Goal: Task Accomplishment & Management: Use online tool/utility

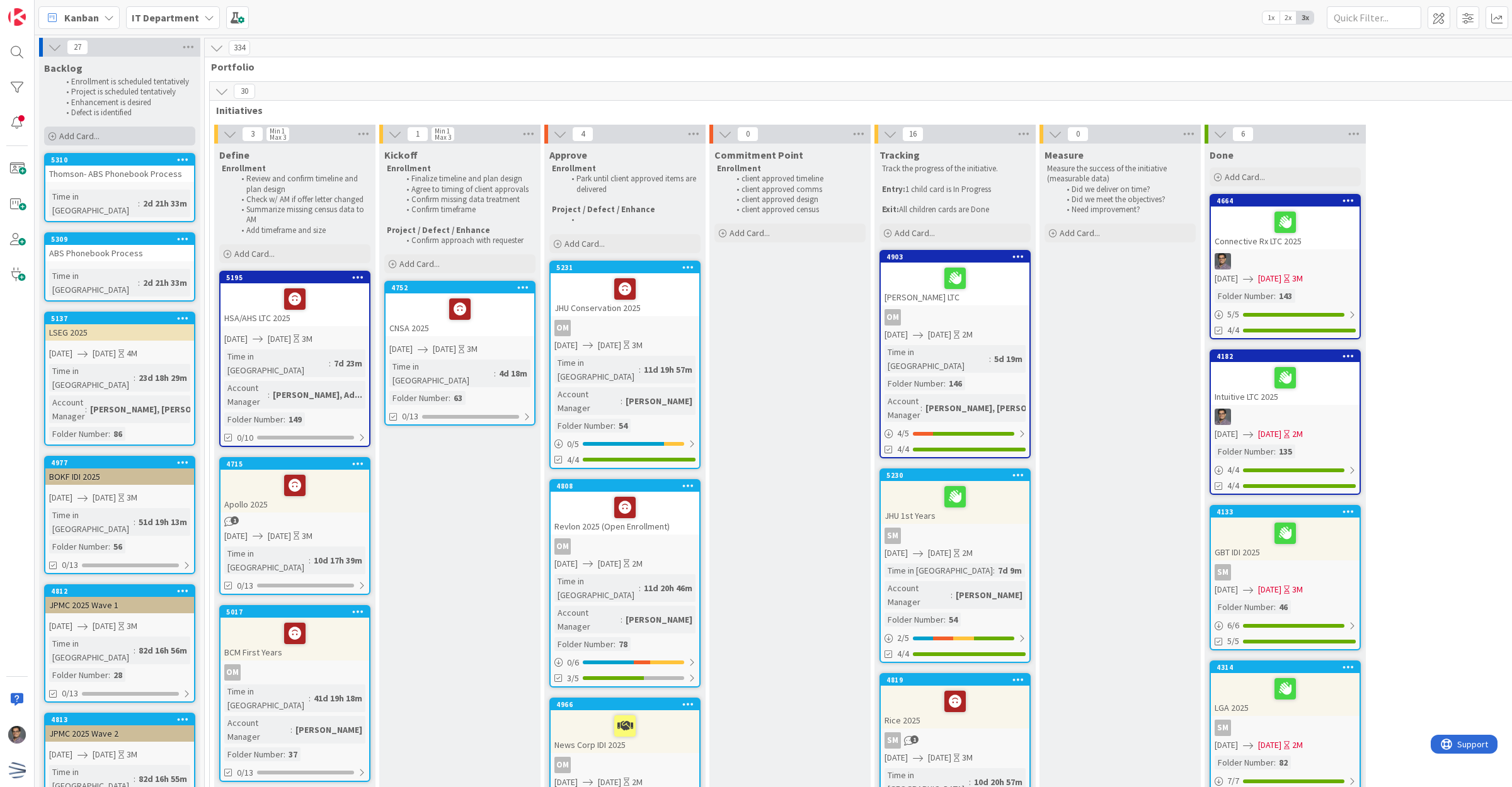
click at [120, 143] on div "Add Card..." at bounding box center [120, 136] width 151 height 19
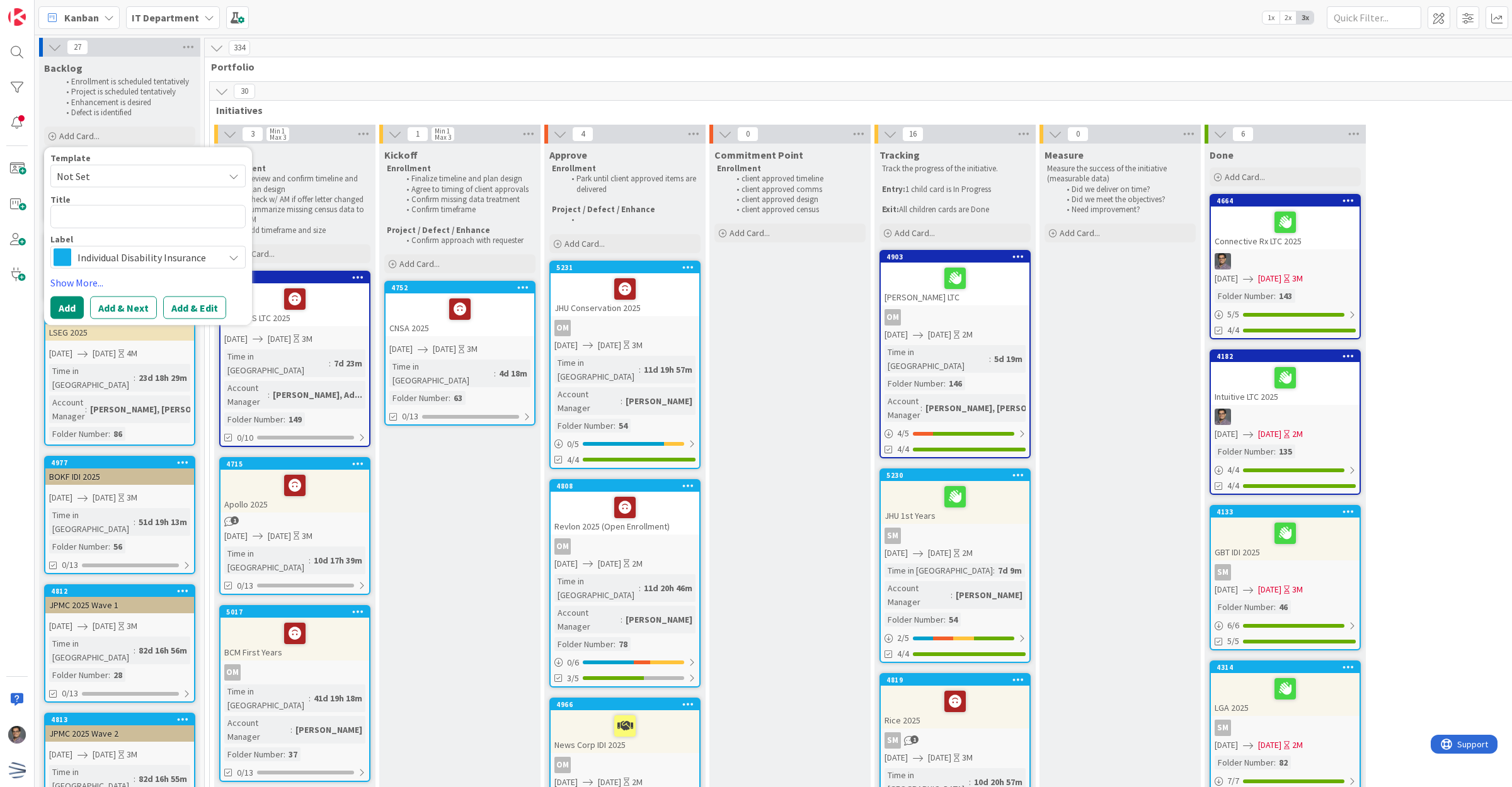
type textarea "x"
type textarea "C"
type textarea "x"
type textarea "Cla"
type textarea "x"
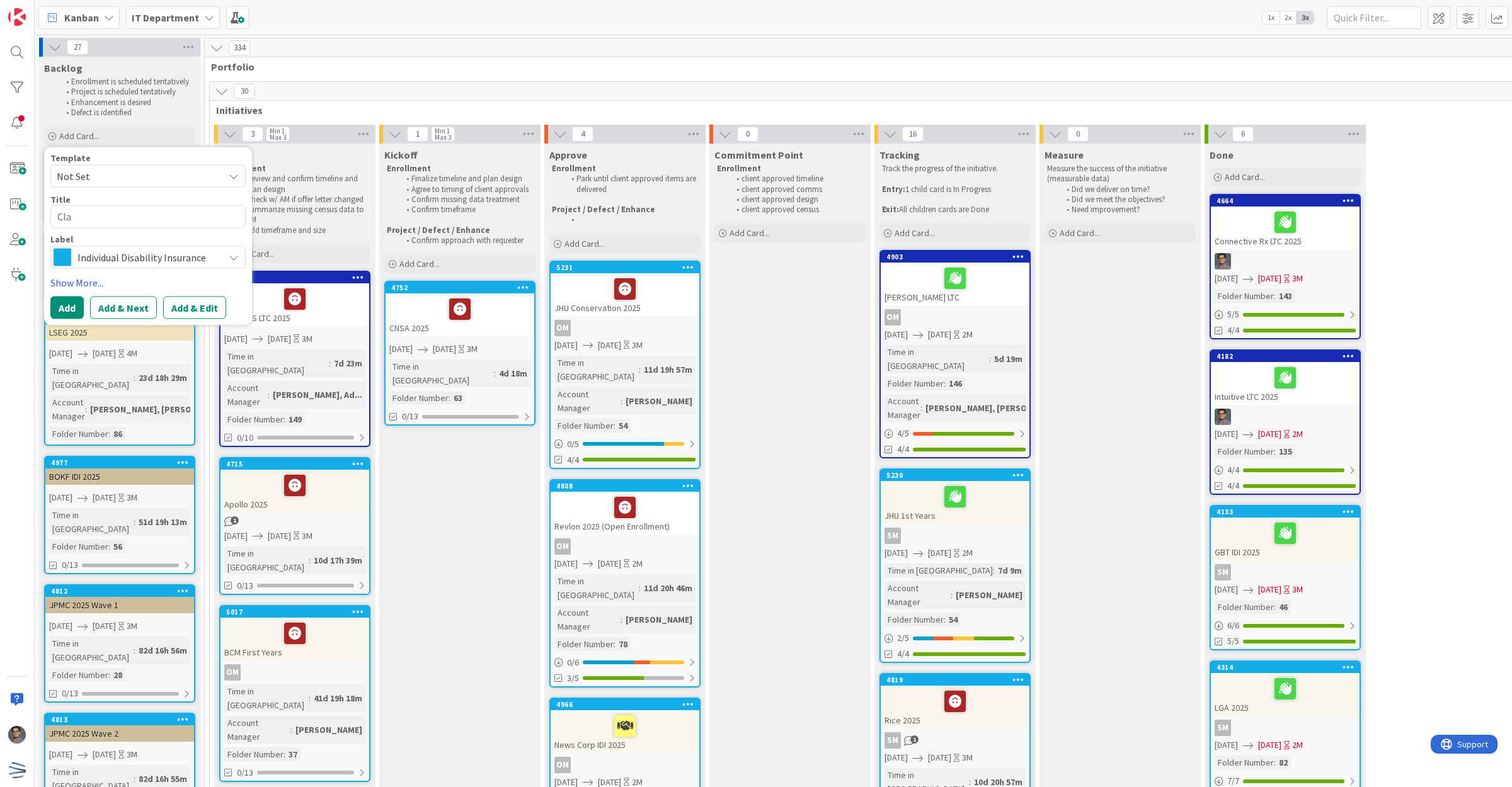
type textarea "Clar"
type textarea "x"
type textarea "Clari"
type textarea "x"
type textarea "Clariv"
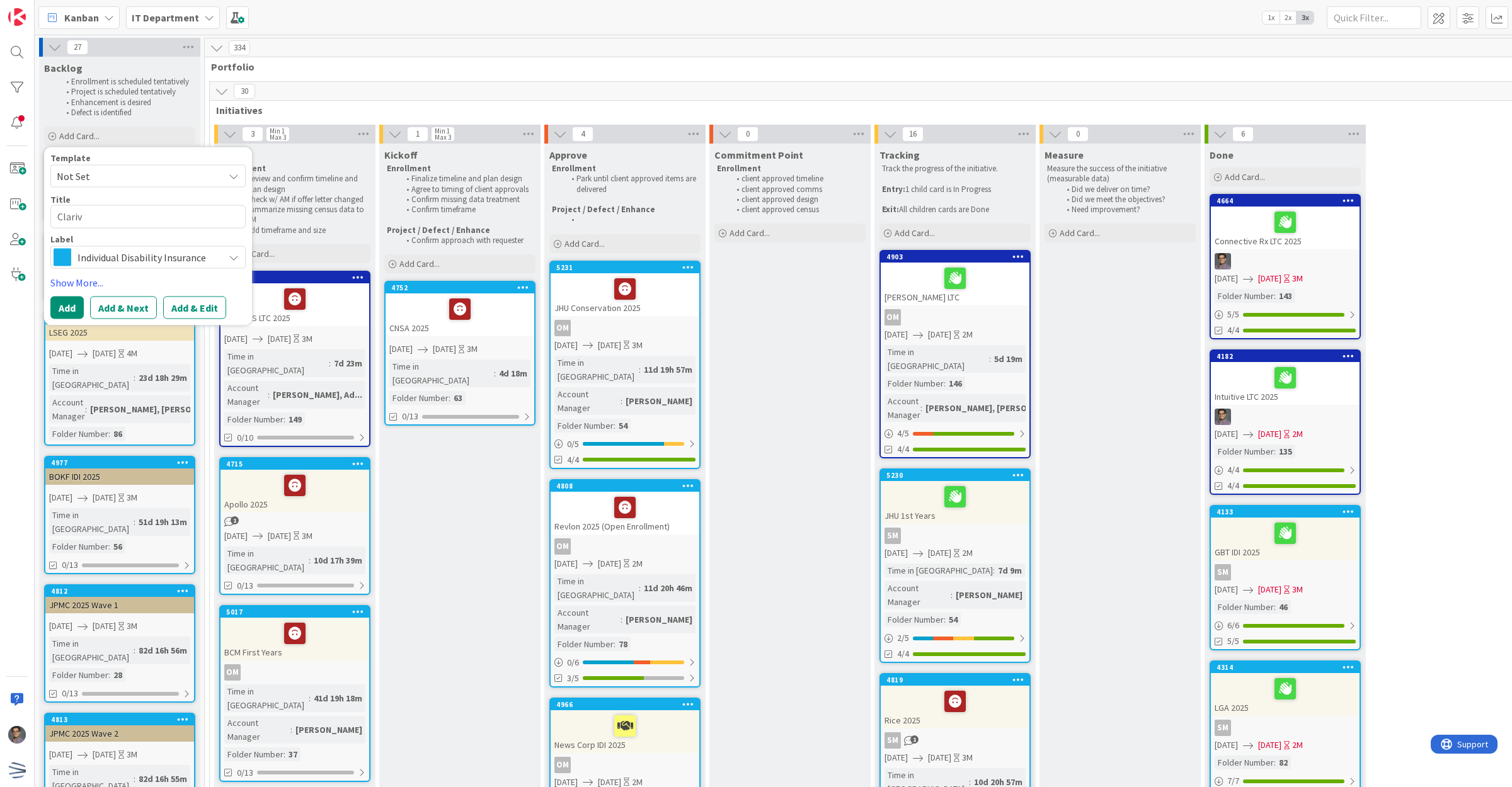
type textarea "x"
type textarea "Clarivat"
type textarea "x"
type textarea "Clarivate"
type textarea "x"
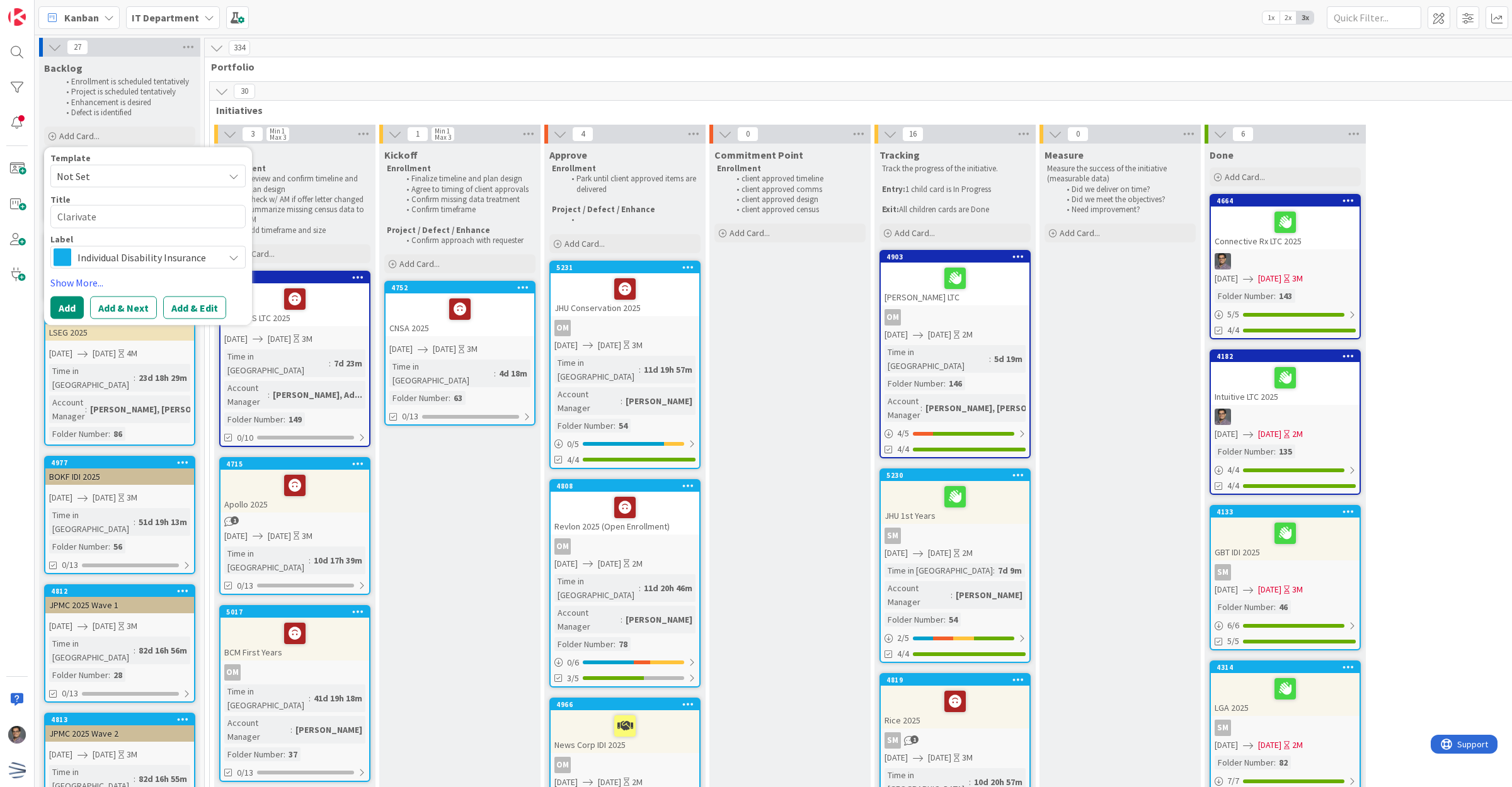
type textarea "Clarivate"
type textarea "x"
type textarea "Clarivate"
type textarea "x"
type textarea "Clariva"
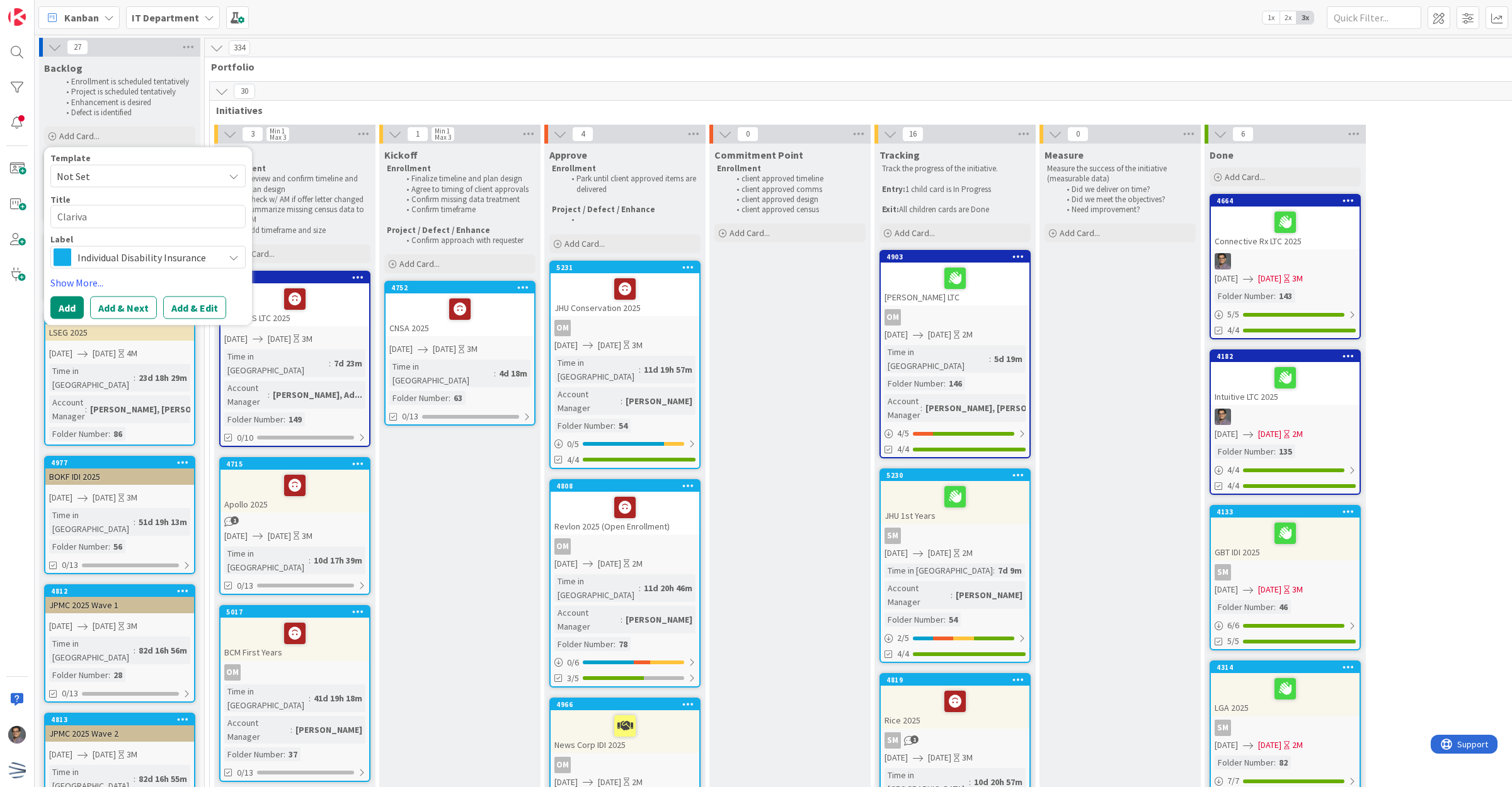
type textarea "x"
type textarea "Clariv"
type textarea "x"
type textarea "Clari"
type textarea "x"
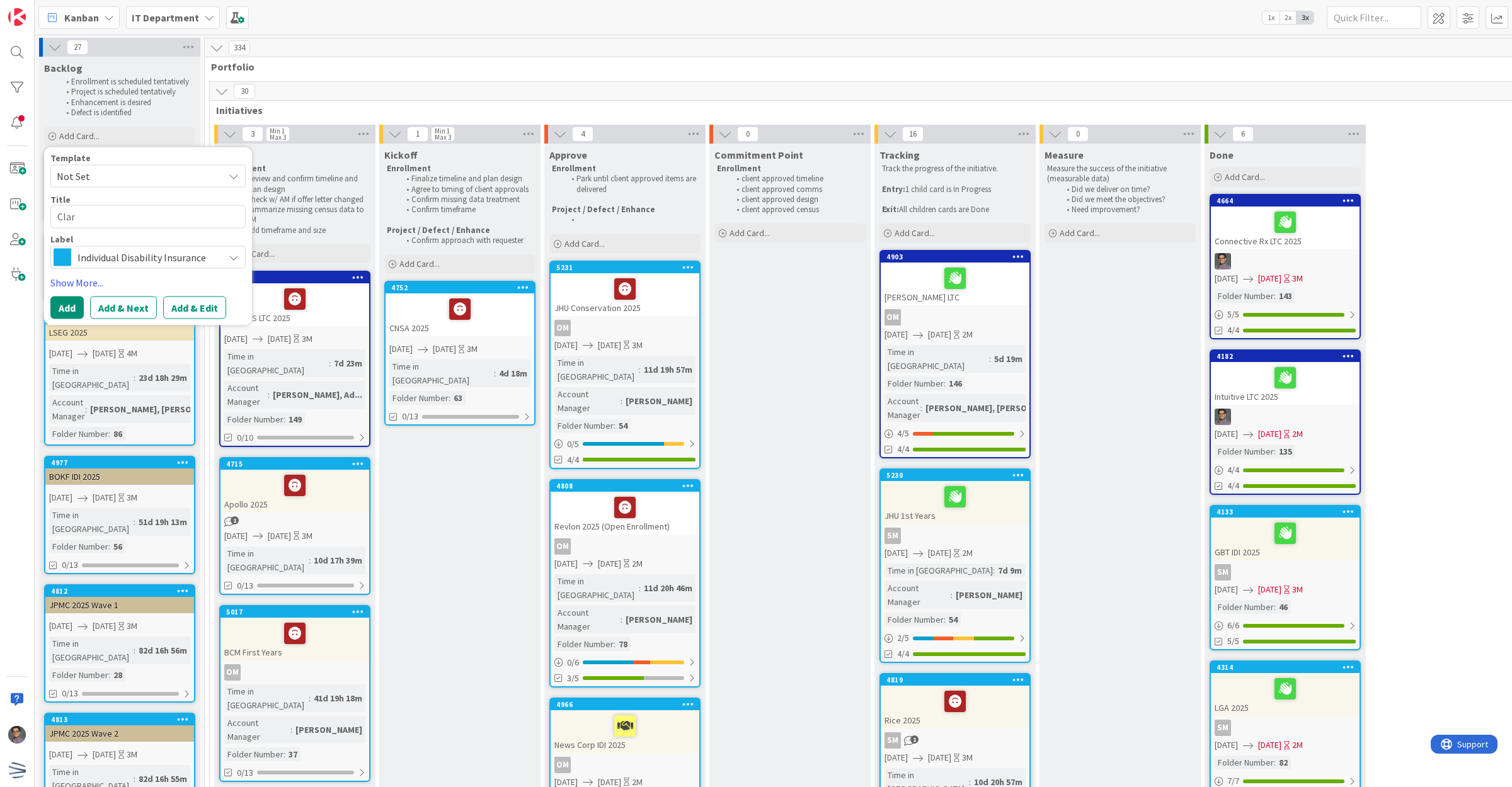
type textarea "Cla"
type textarea "x"
type textarea "Cl"
type textarea "x"
type textarea "C"
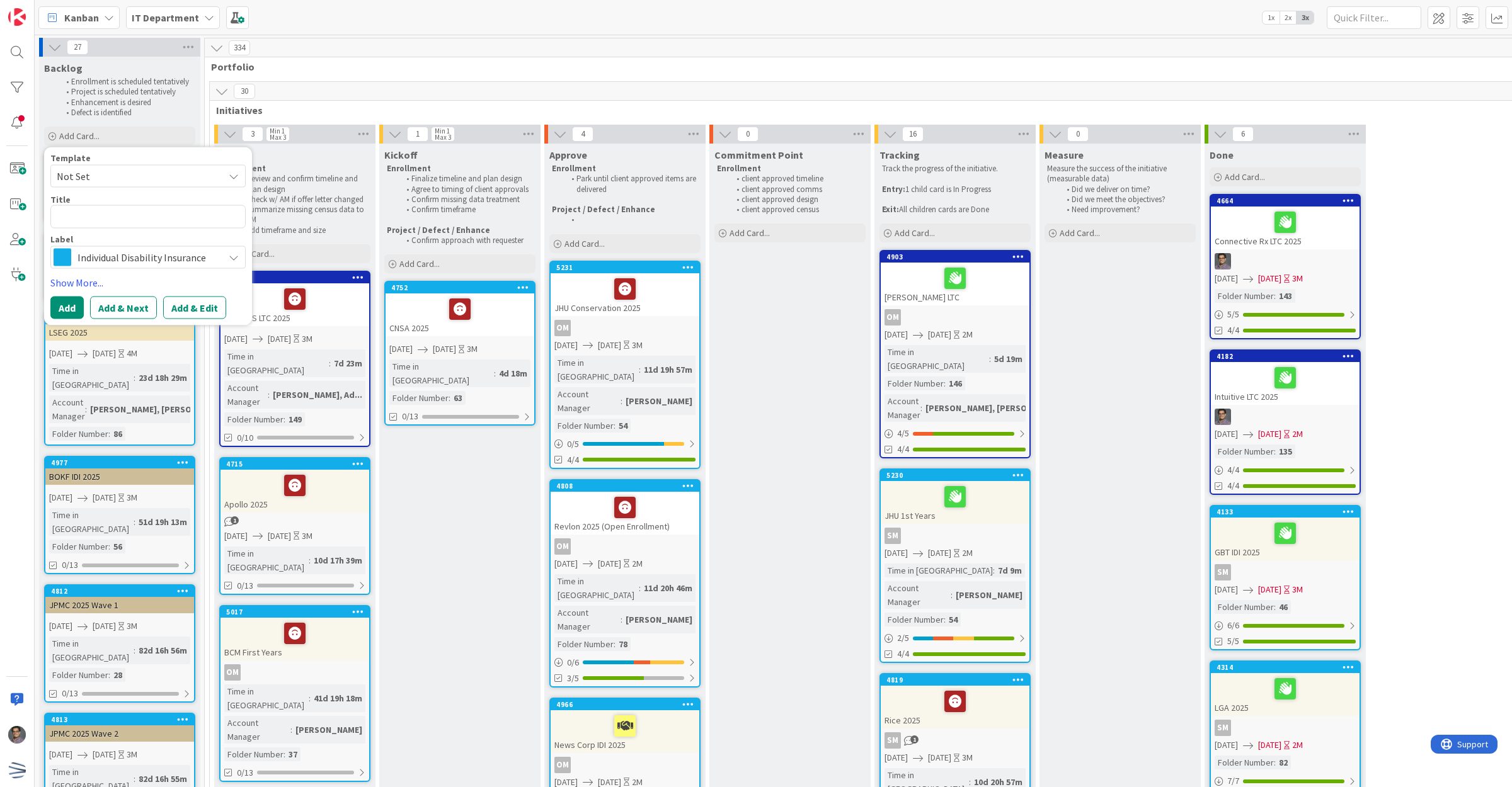
click at [149, 181] on span "Not Set" at bounding box center [135, 176] width 157 height 17
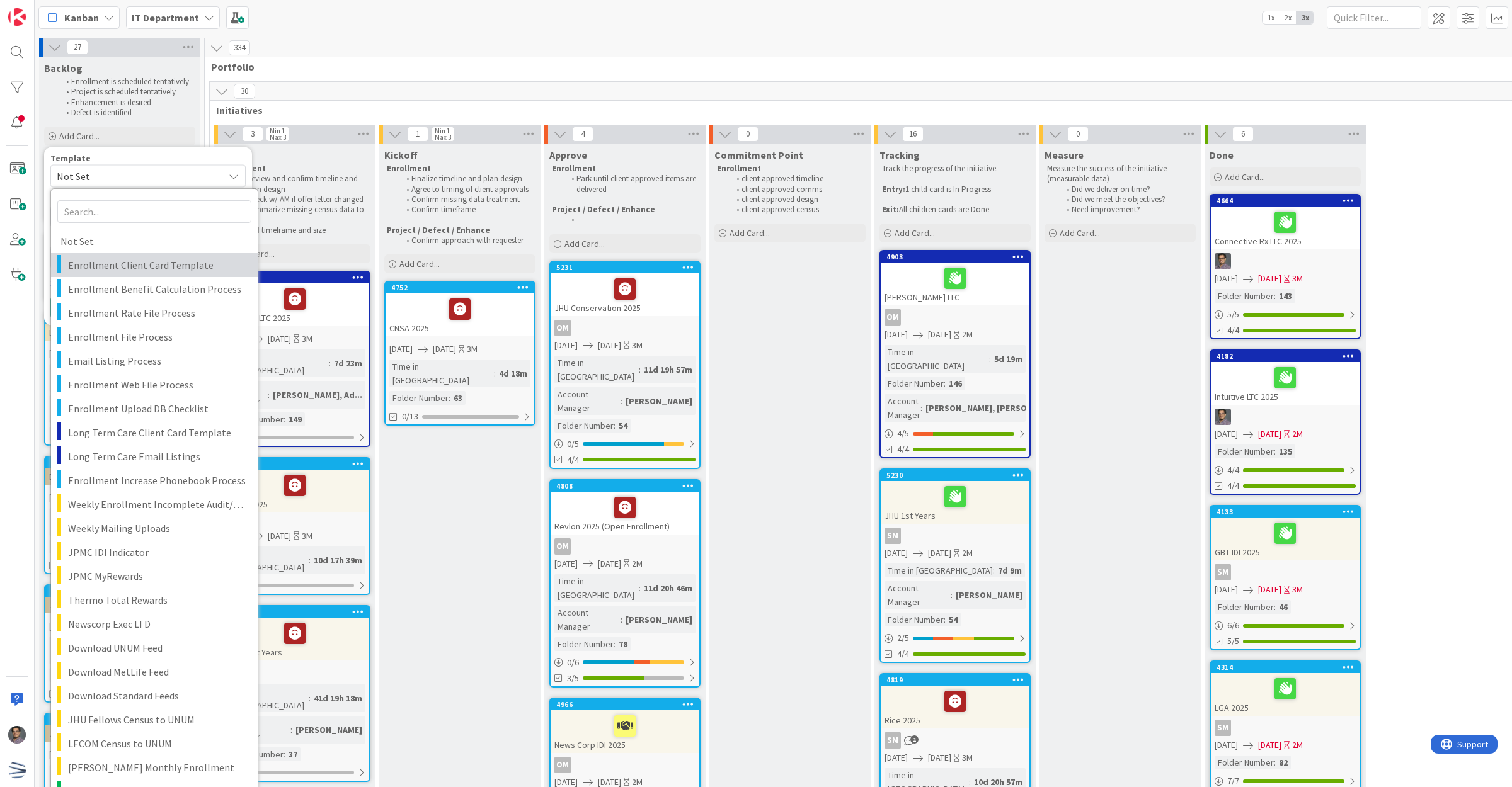
click at [155, 271] on span "Enrollment Client Card Template" at bounding box center [158, 265] width 180 height 17
type textarea "x"
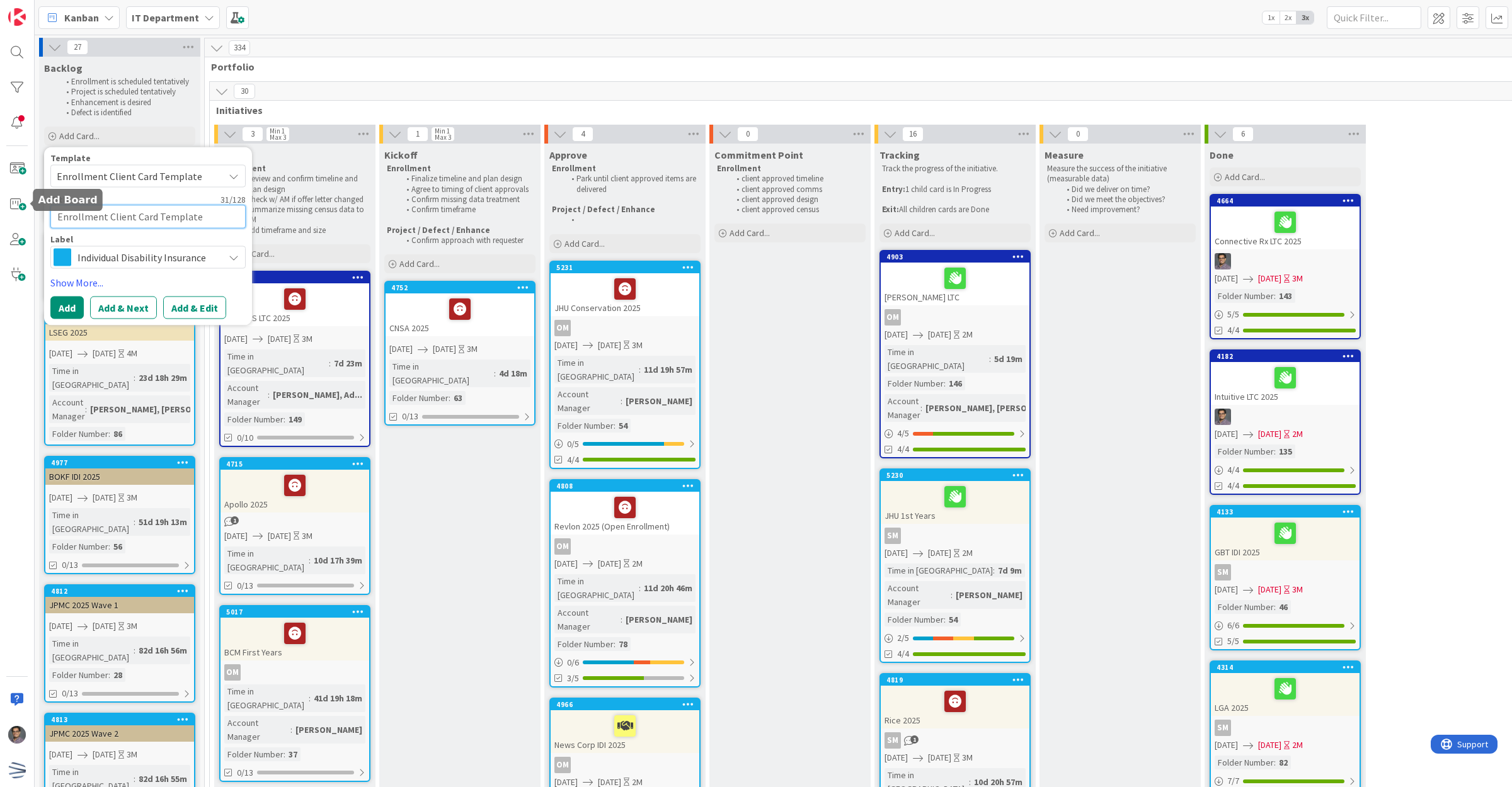
drag, startPoint x: 203, startPoint y: 215, endPoint x: -26, endPoint y: 214, distance: 229.0
click at [0, 214] on html "Kanban IT Department 1x 2x 3x 27 Backlog Enrollment is scheduled tentatively Pr…" at bounding box center [756, 394] width 1512 height 787
type textarea "C"
type textarea "x"
type textarea "Cl"
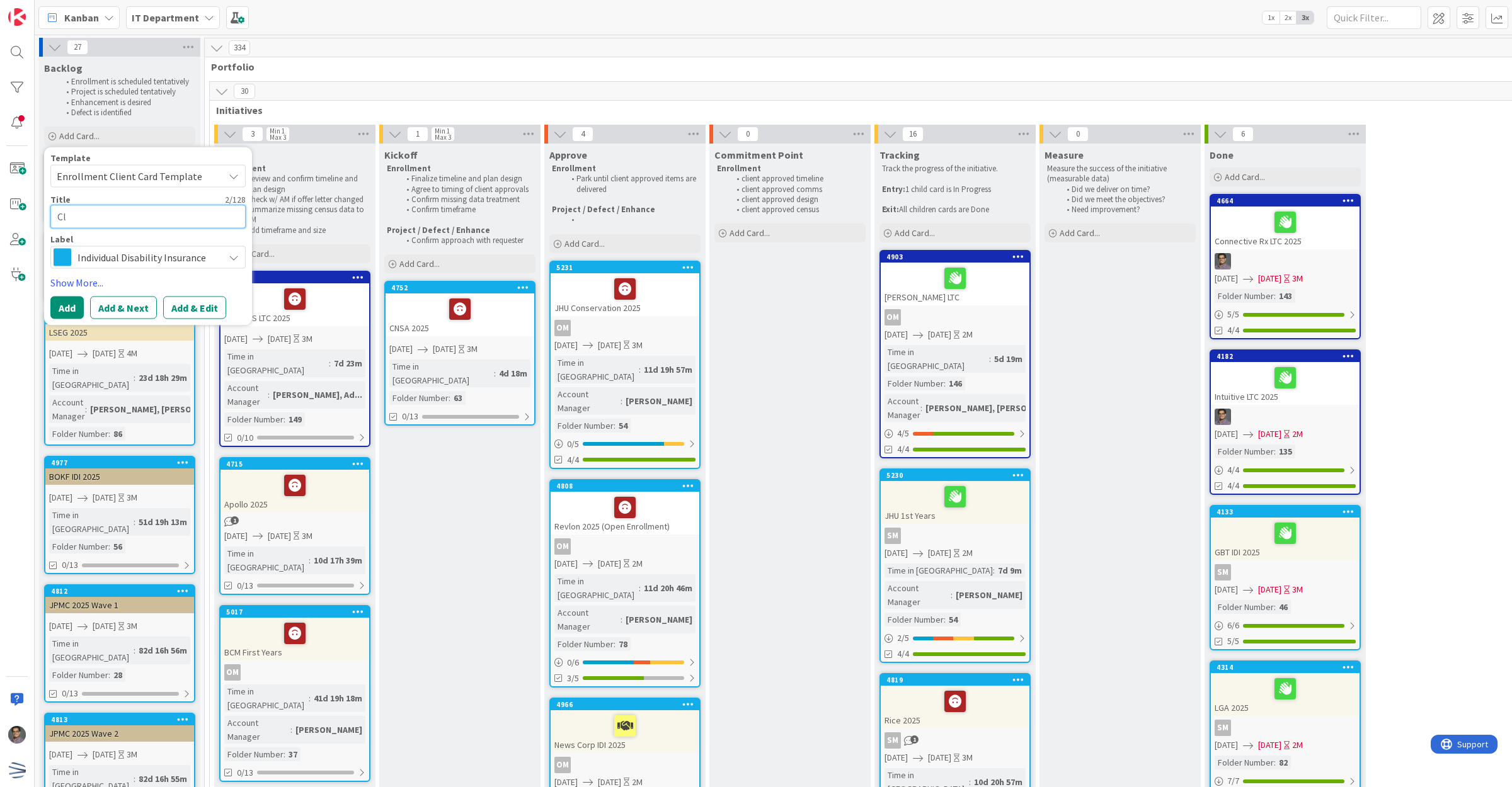
type textarea "x"
type textarea "Cla"
type textarea "x"
type textarea "Clar"
type textarea "x"
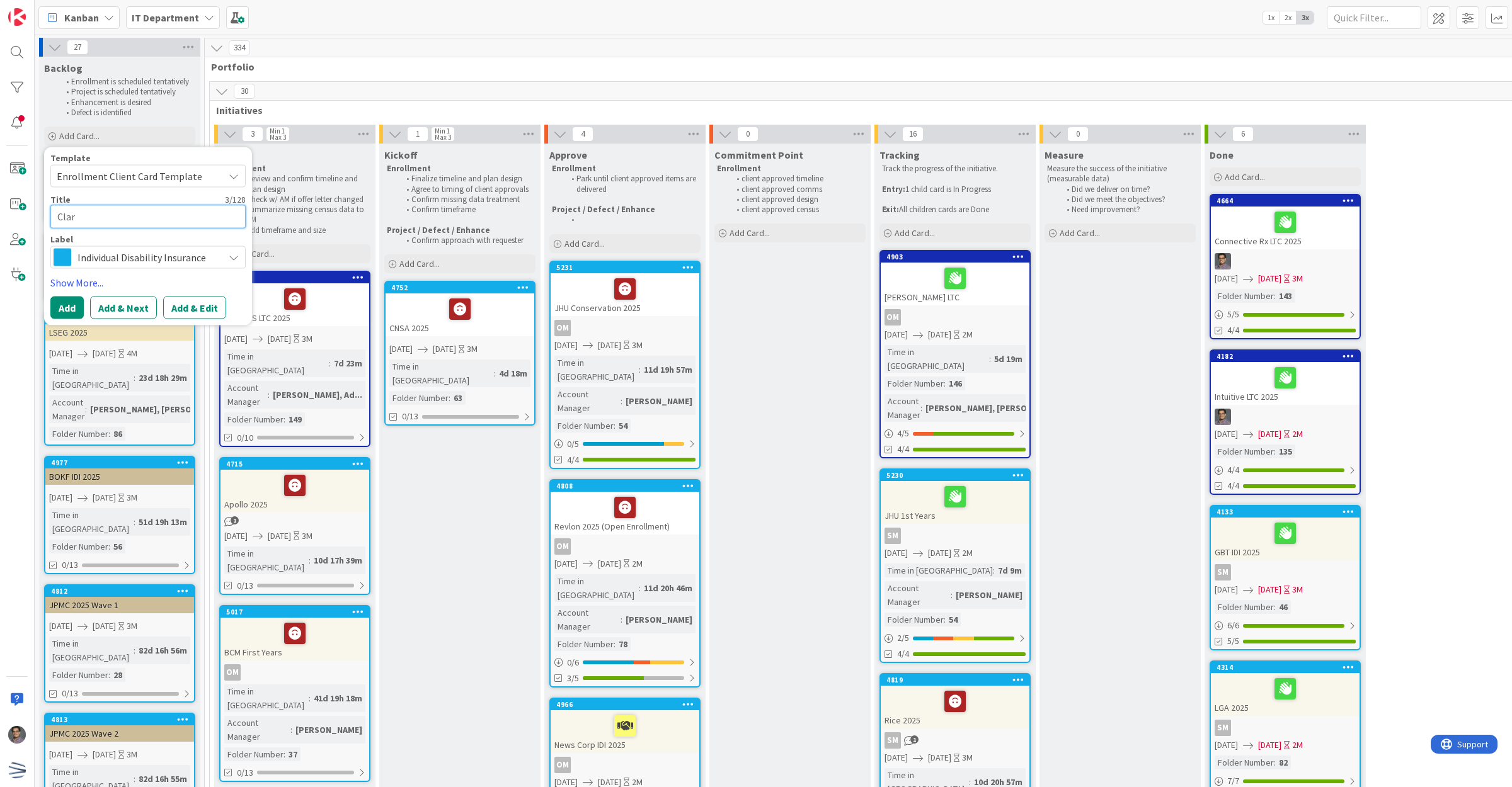
type textarea "Clari"
type textarea "x"
type textarea "Clariv"
type textarea "x"
type textarea "Clariva"
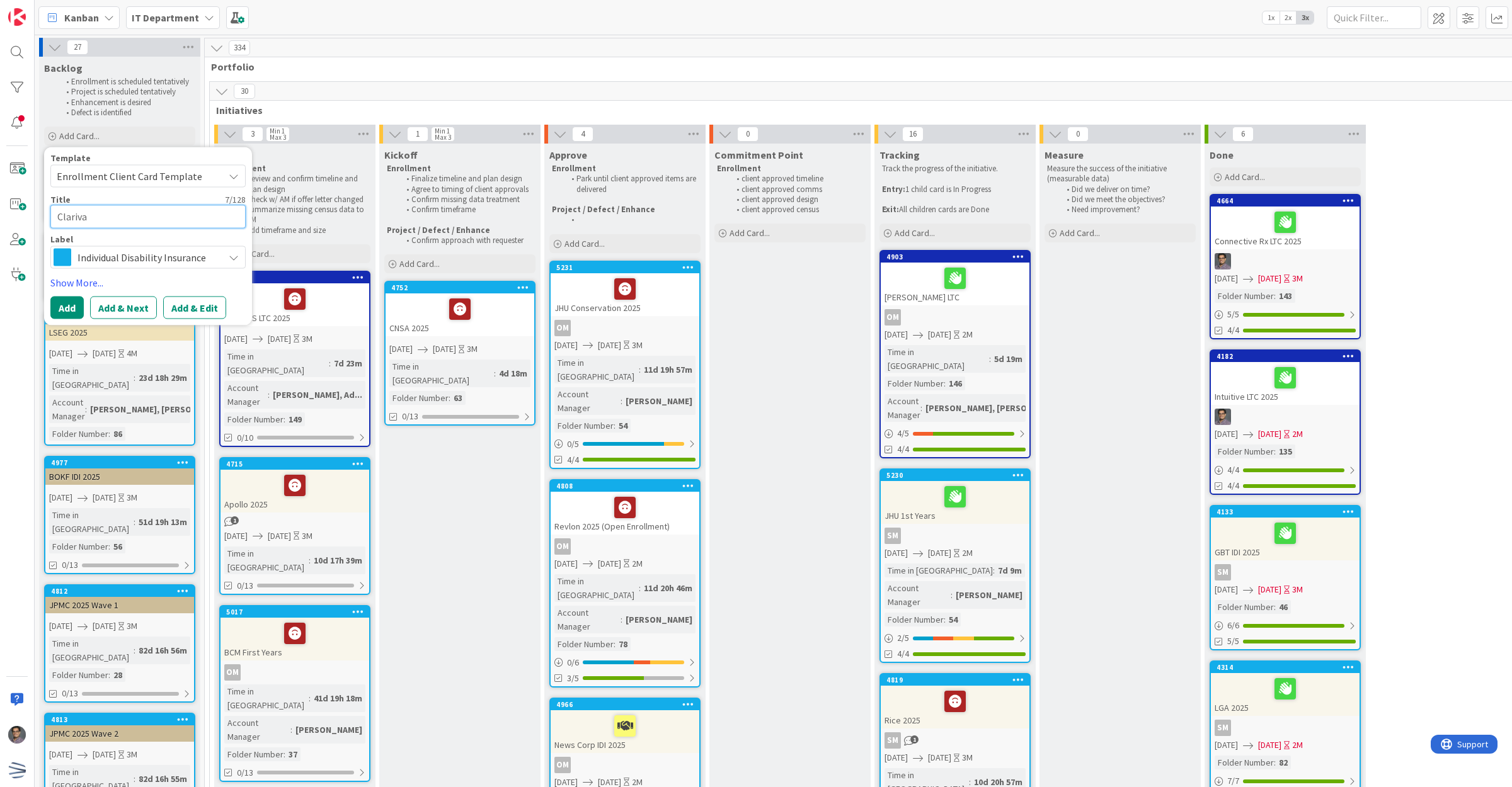
type textarea "x"
type textarea "Clarivate"
type textarea "x"
type textarea "Clarivate"
type textarea "x"
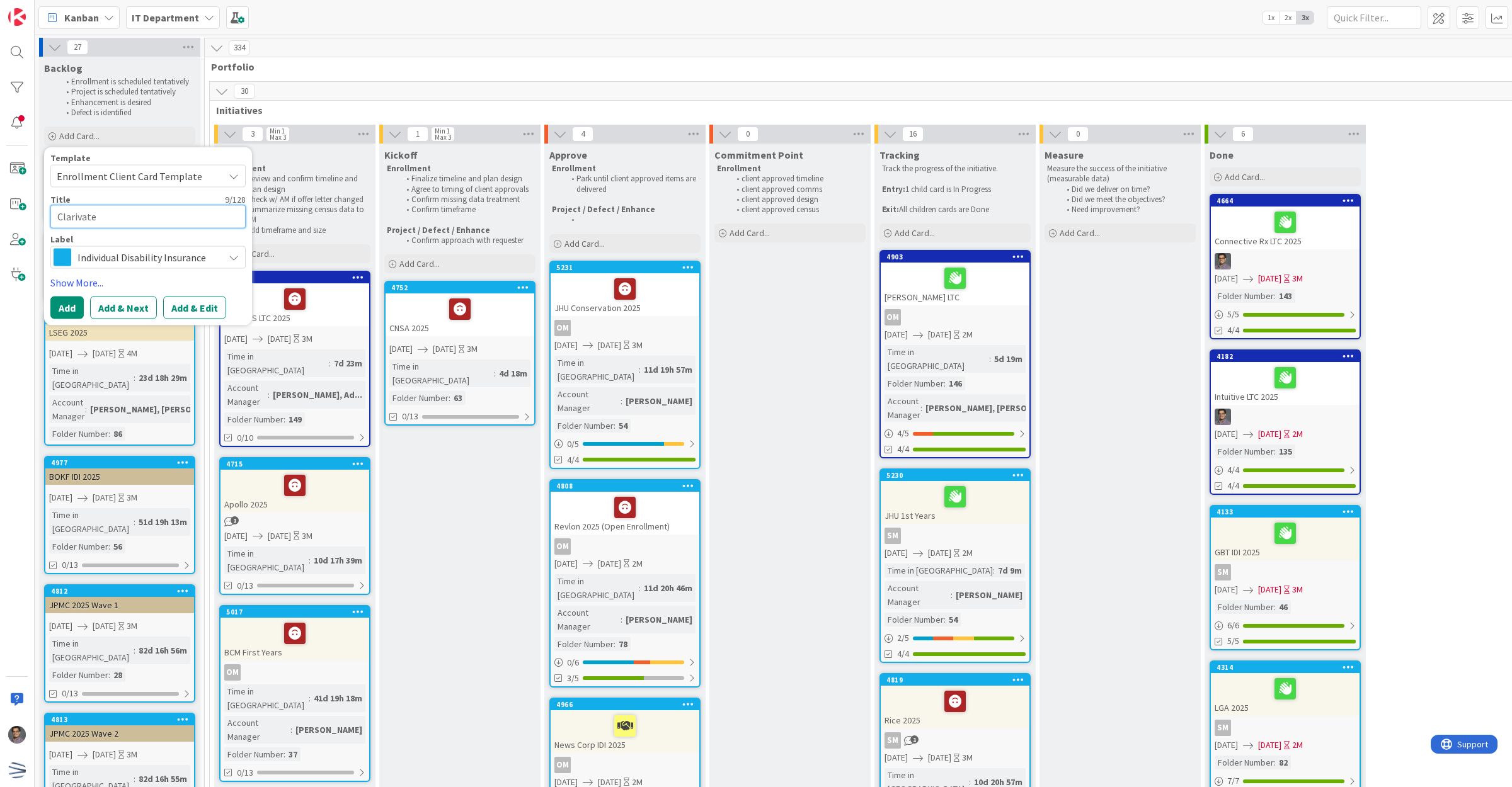
type textarea "Clarivate"
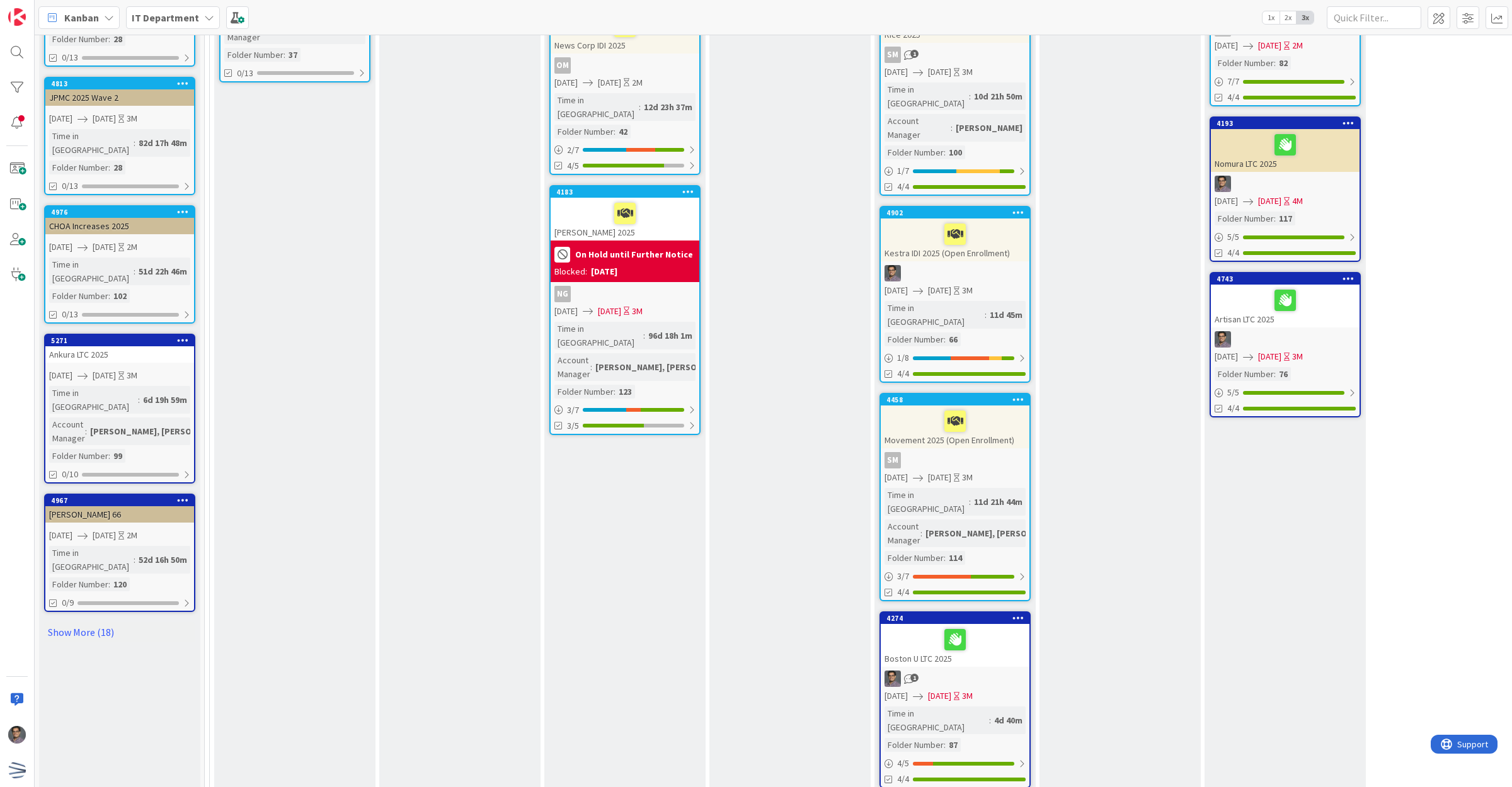
scroll to position [708, 0]
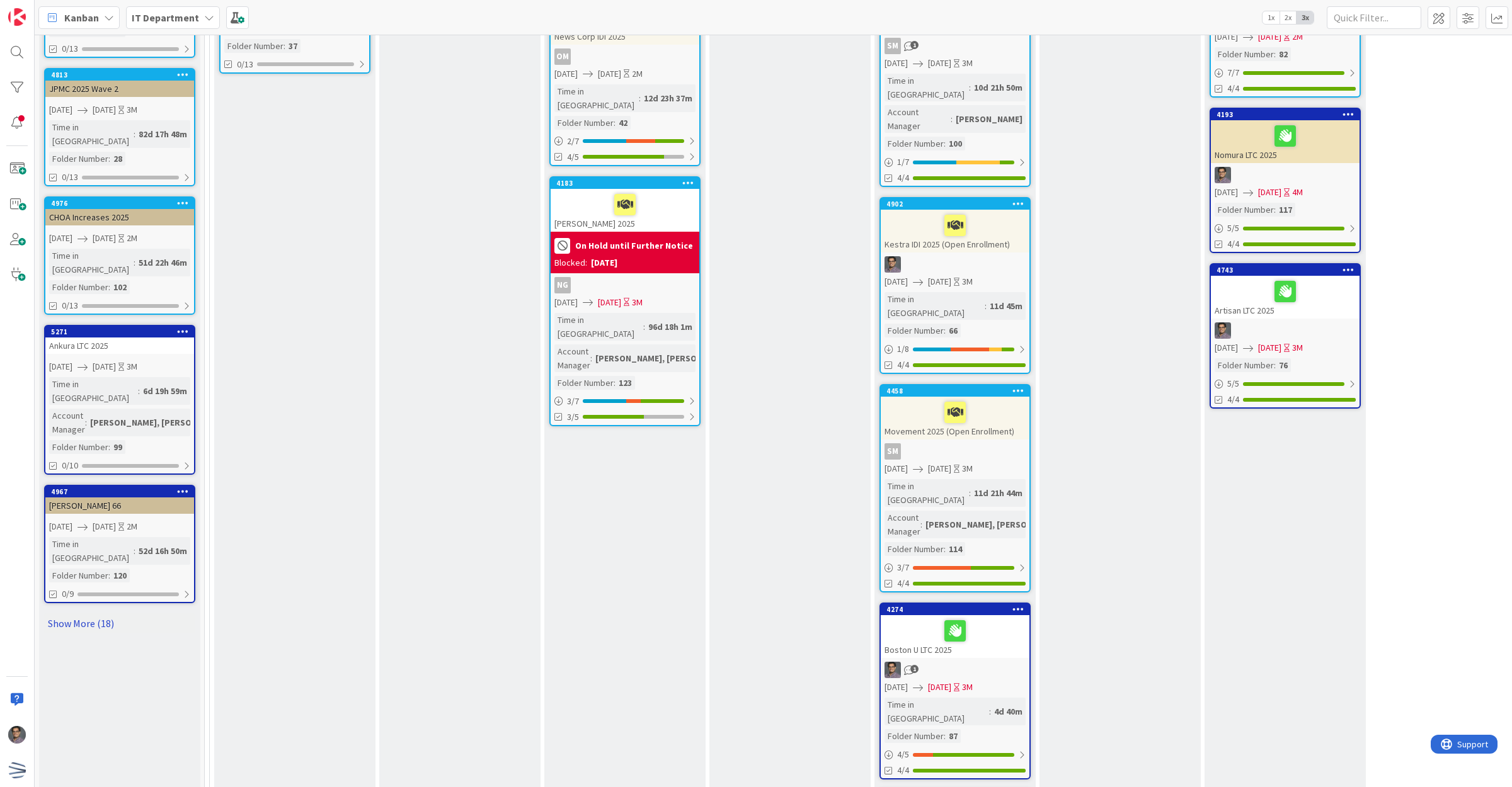
click at [89, 613] on link "Show More (18)" at bounding box center [120, 623] width 151 height 20
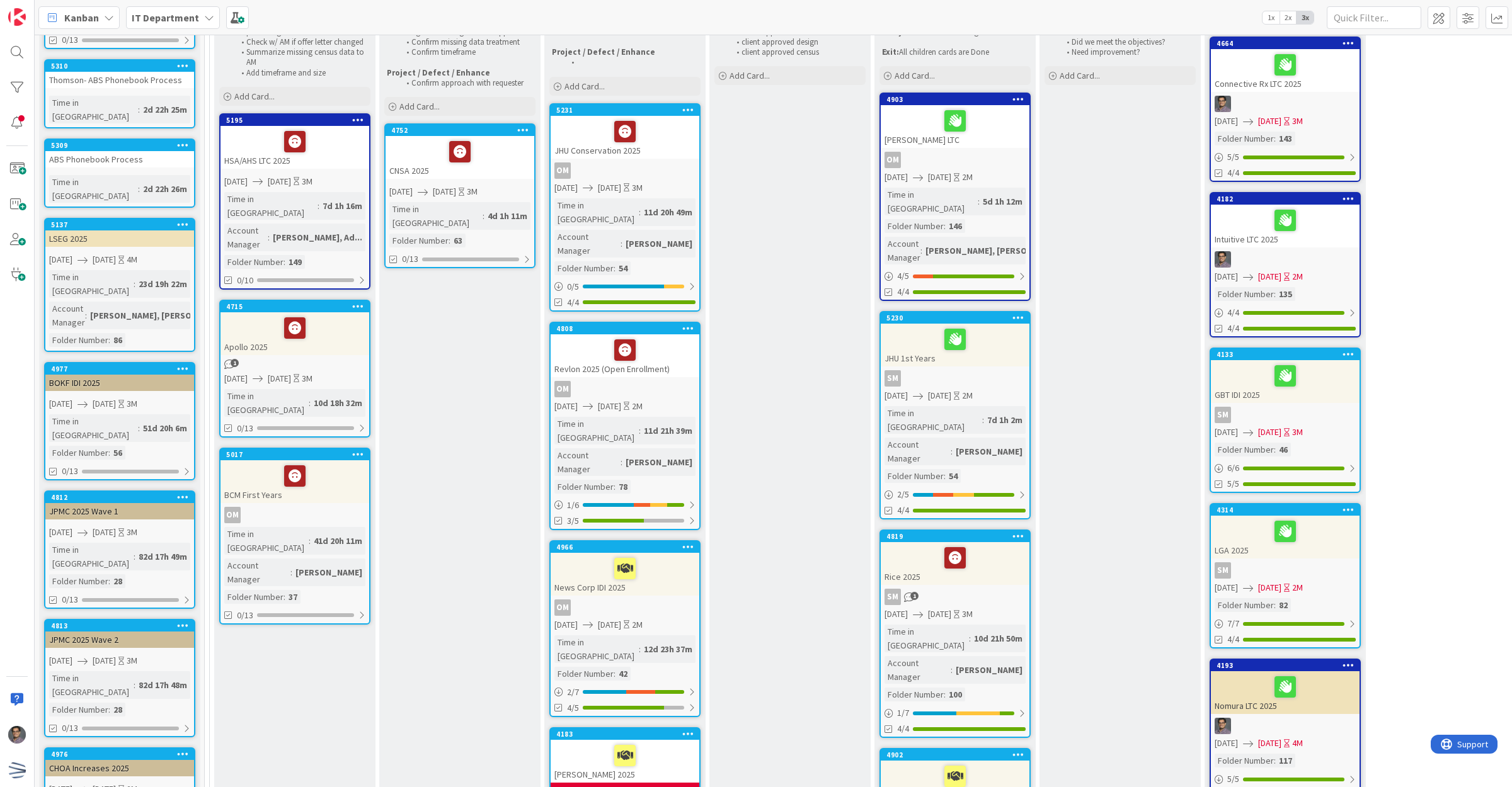
scroll to position [0, 0]
